Goal: Communication & Community: Answer question/provide support

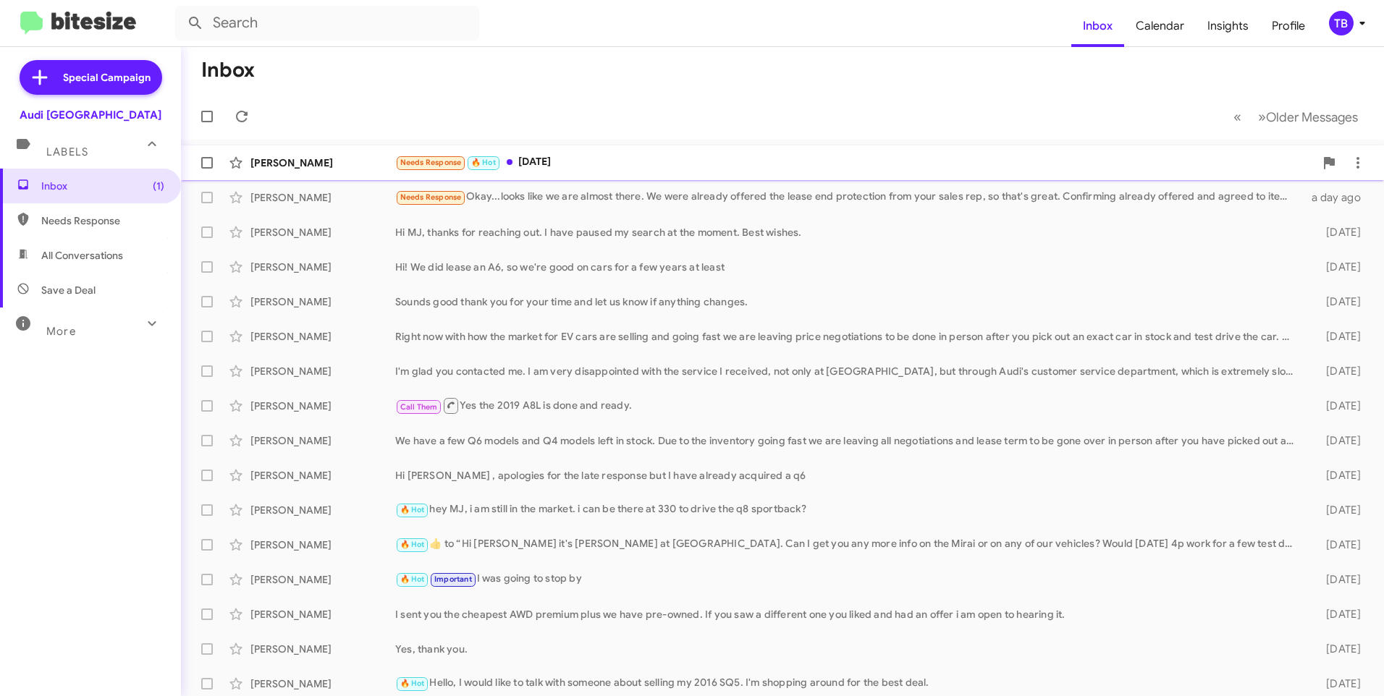
click at [736, 155] on div "Needs Response 🔥 Hot Tomorrow" at bounding box center [854, 162] width 919 height 17
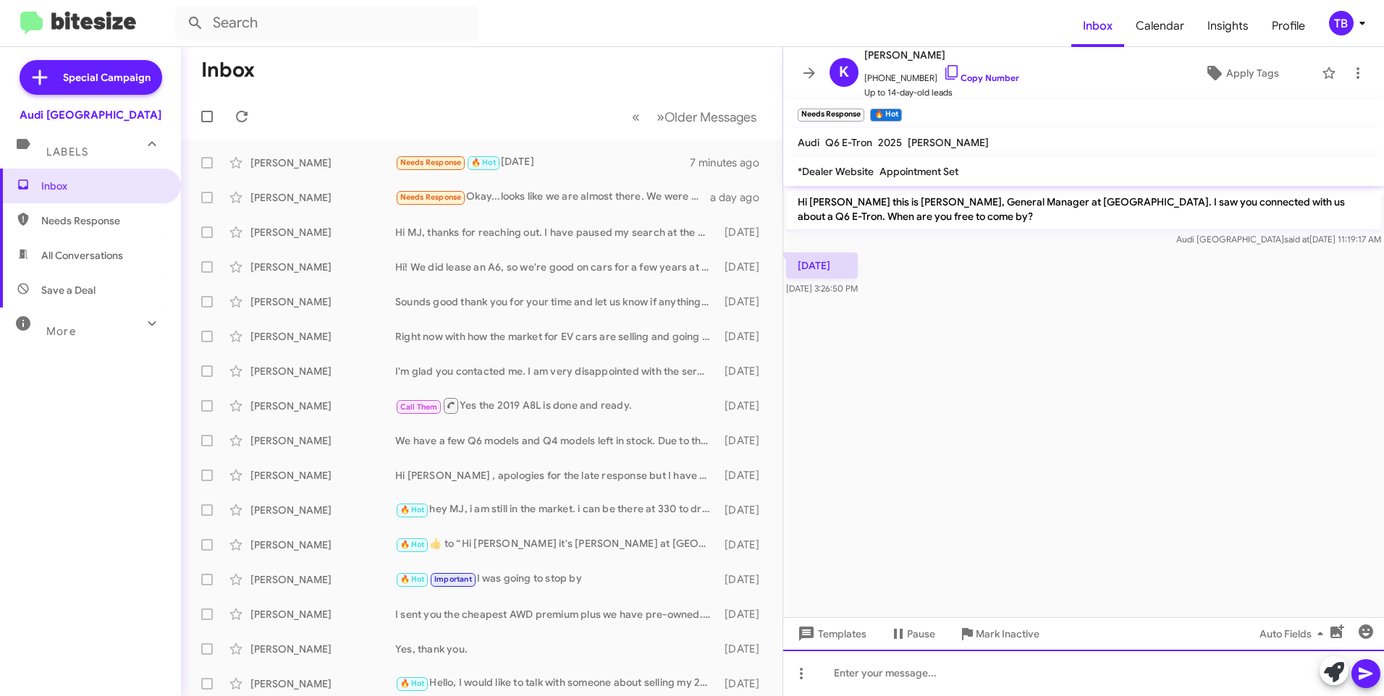
click at [1068, 695] on div at bounding box center [1083, 673] width 601 height 46
click at [1358, 682] on span at bounding box center [1365, 673] width 17 height 29
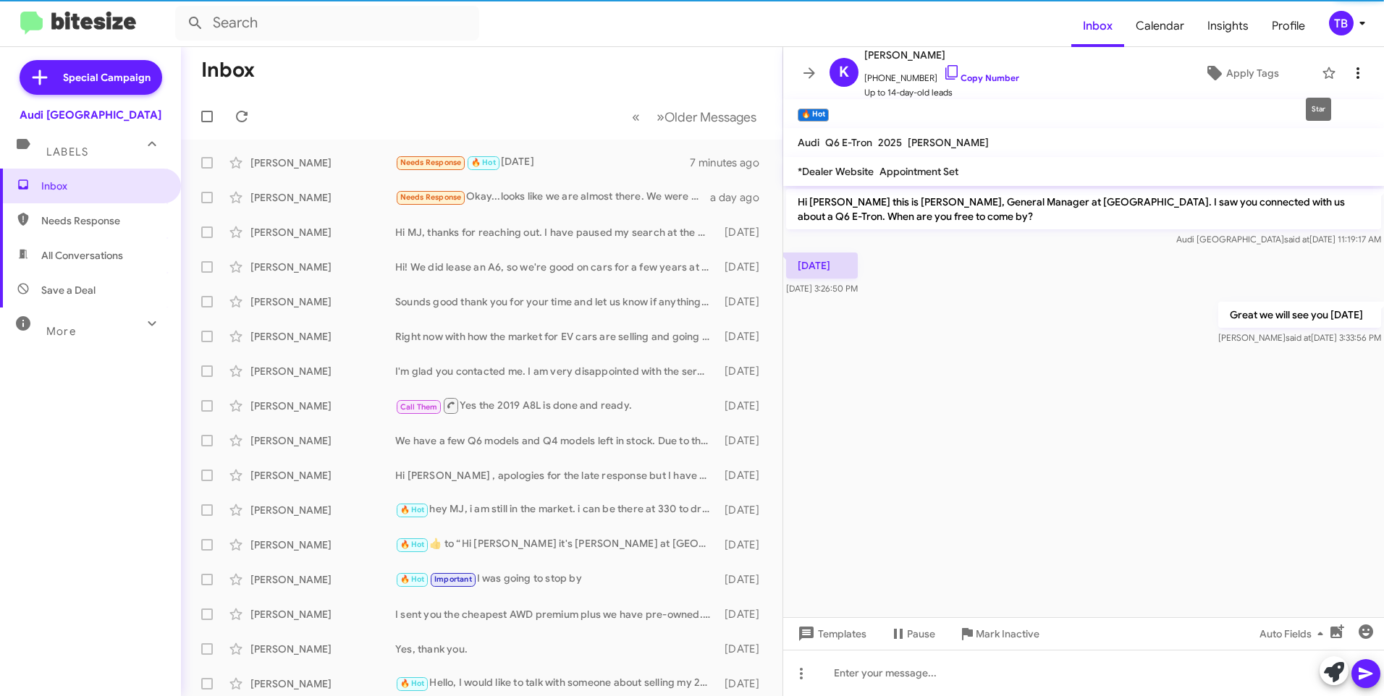
click at [1349, 70] on icon at bounding box center [1357, 72] width 17 height 17
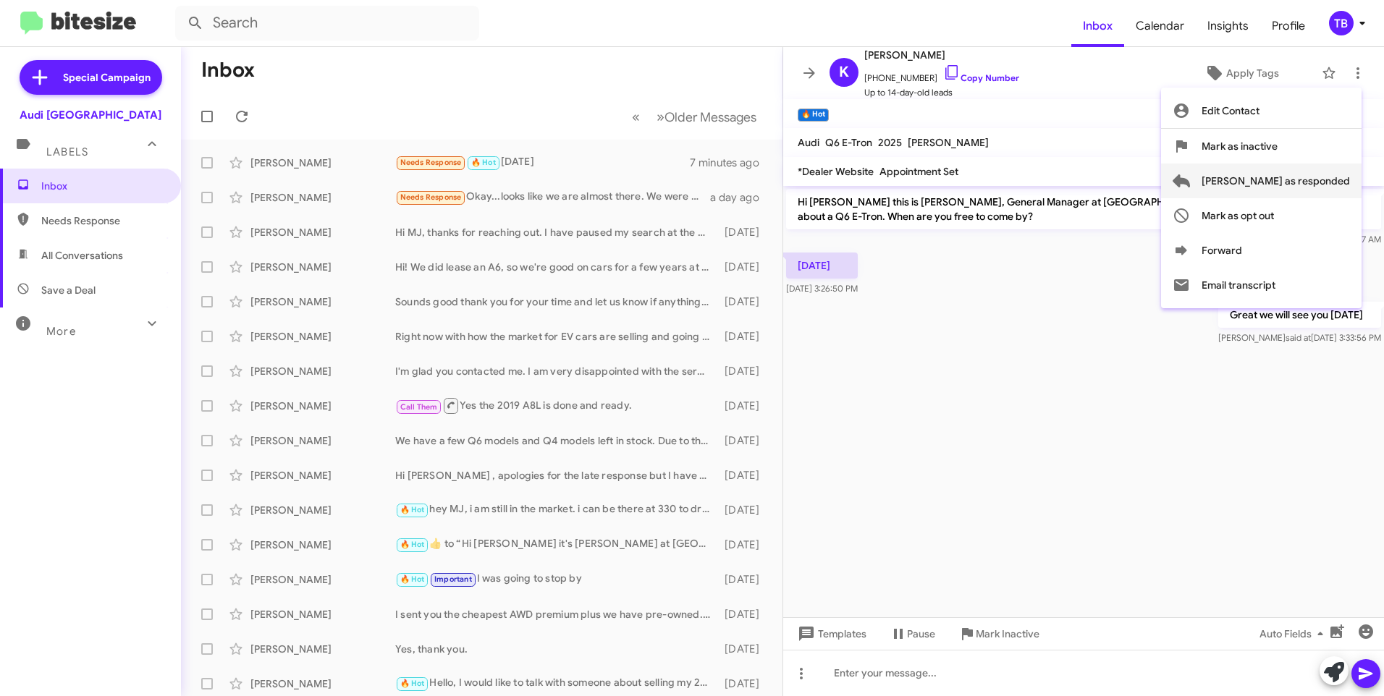
click at [1310, 171] on span "Mark as responded" at bounding box center [1275, 181] width 148 height 35
